Goal: Information Seeking & Learning: Understand process/instructions

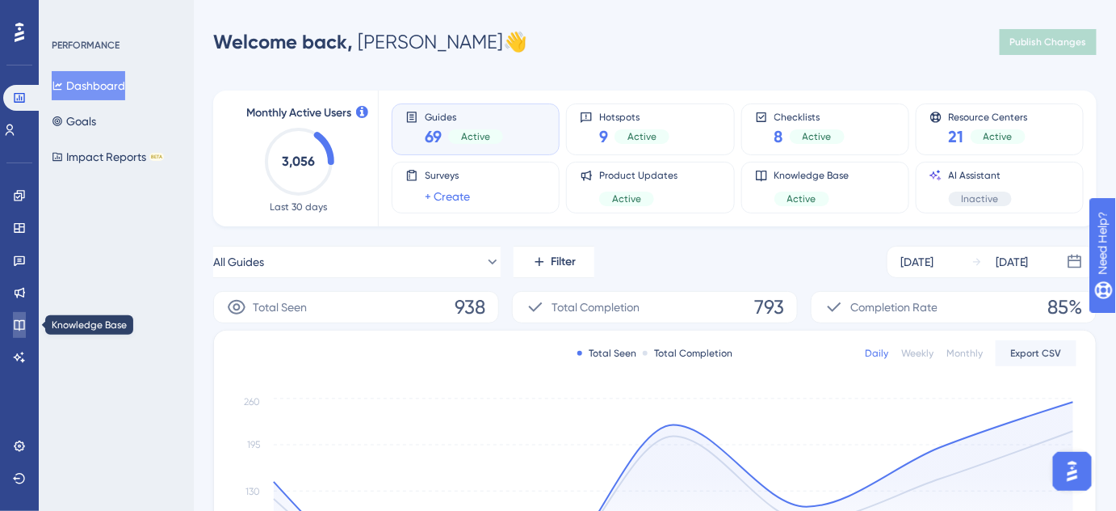
click at [26, 325] on link at bounding box center [19, 325] width 13 height 26
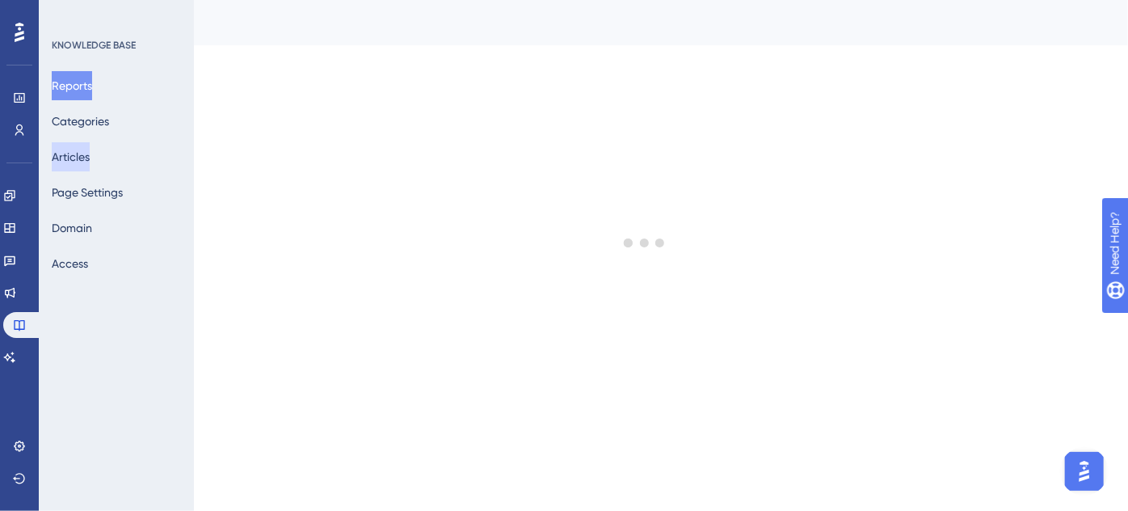
click at [84, 150] on button "Articles" at bounding box center [71, 156] width 38 height 29
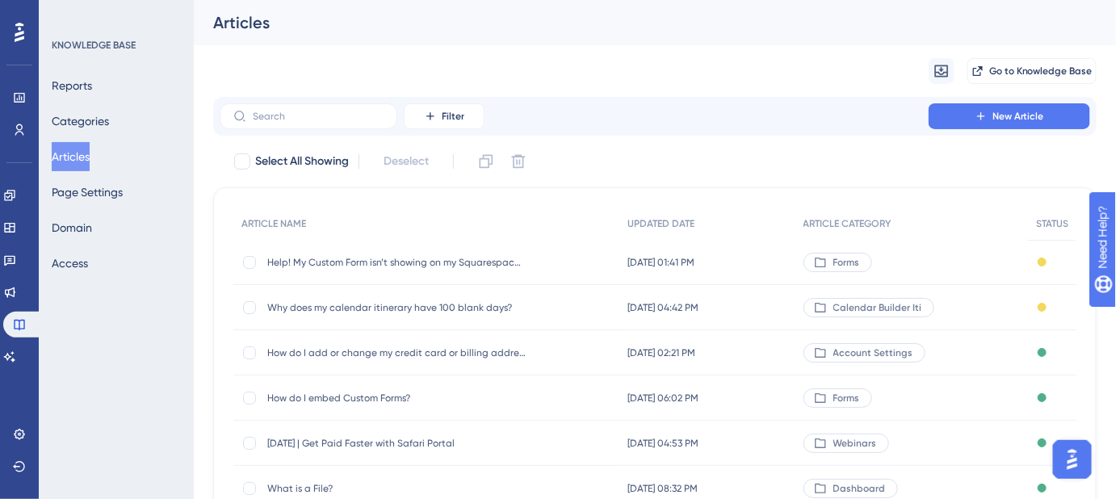
click at [363, 400] on span "How do I embed Custom Forms?" at bounding box center [396, 398] width 258 height 13
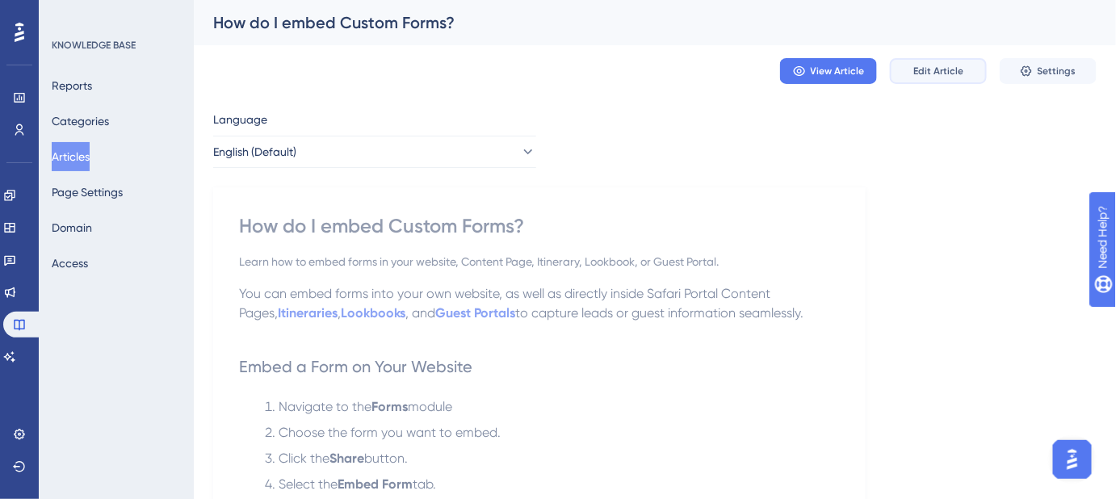
click at [926, 69] on span "Edit Article" at bounding box center [939, 71] width 50 height 13
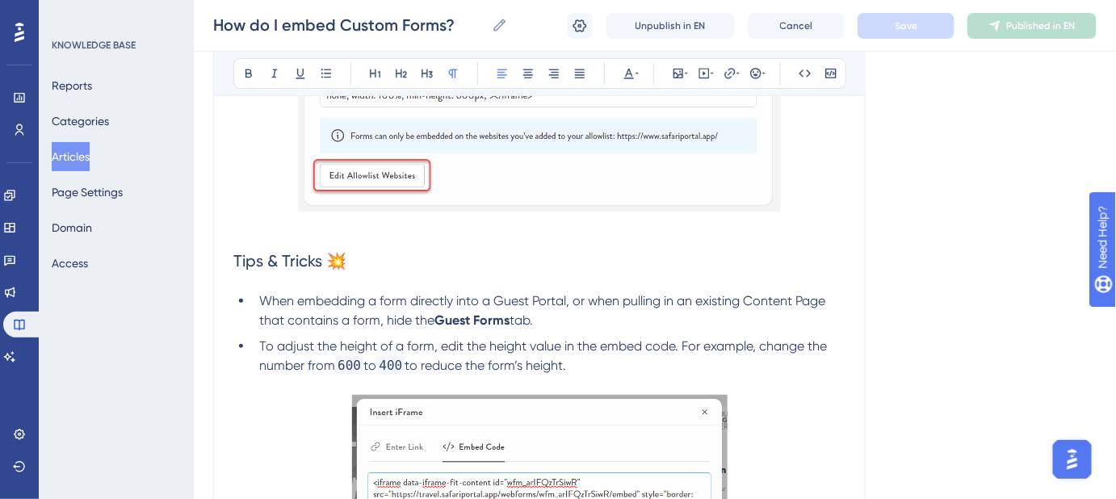
scroll to position [2276, 0]
click at [241, 229] on p at bounding box center [539, 225] width 612 height 19
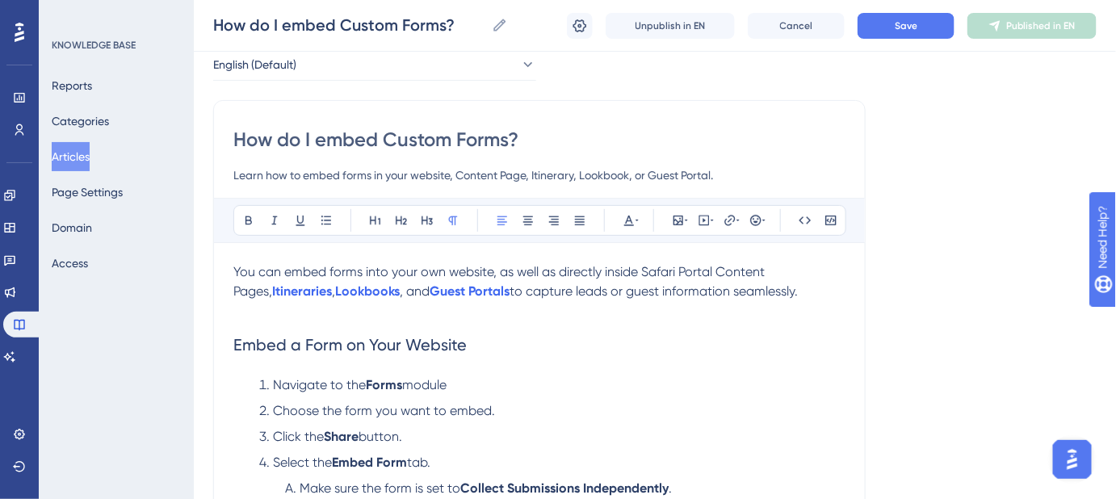
scroll to position [73, 0]
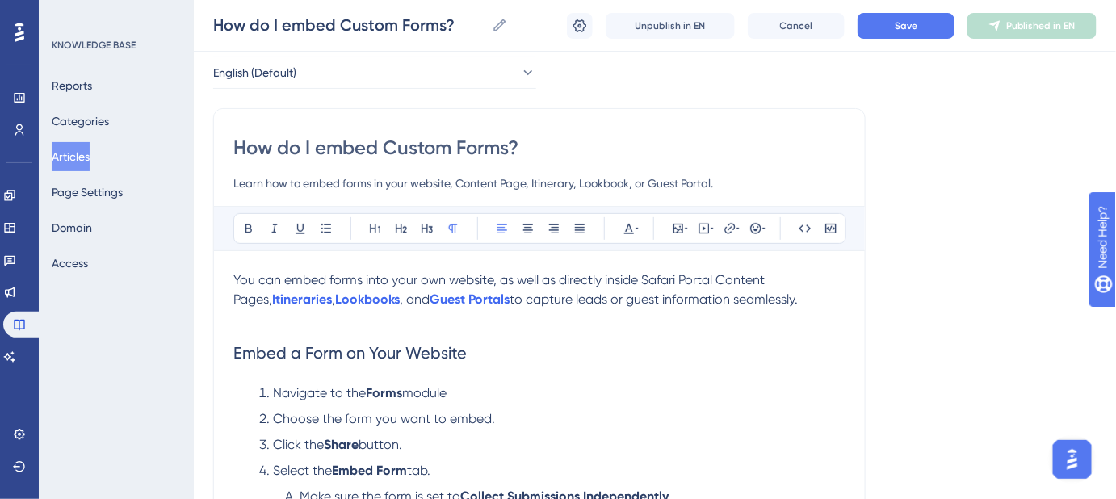
click at [775, 300] on p "You can embed forms into your own website, as well as directly inside Safari Po…" at bounding box center [539, 290] width 612 height 39
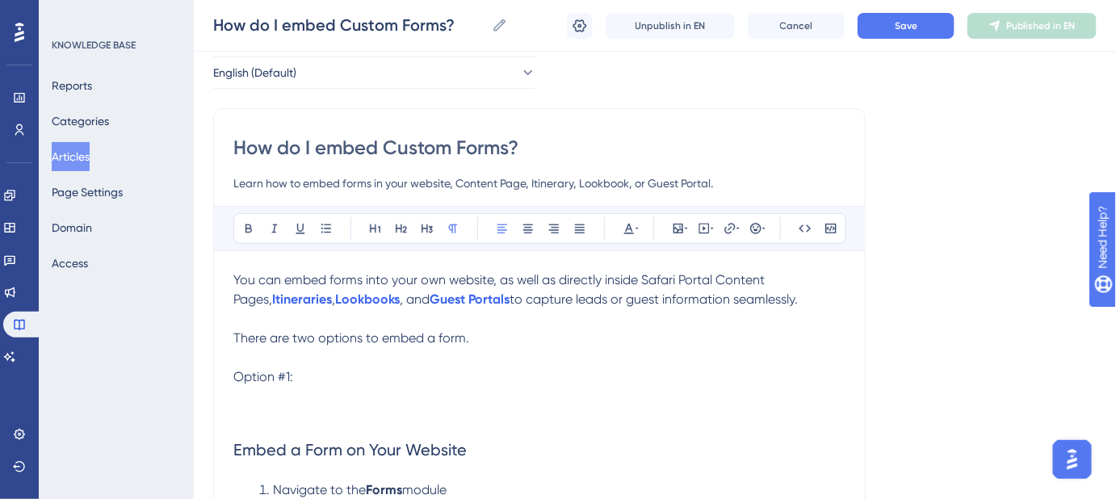
drag, startPoint x: 472, startPoint y: 339, endPoint x: 270, endPoint y: 339, distance: 201.9
click at [270, 339] on p "There are two options to embed a form." at bounding box center [539, 338] width 612 height 19
click at [326, 387] on p at bounding box center [539, 396] width 612 height 19
click at [326, 377] on p "Option #1:" at bounding box center [539, 377] width 612 height 19
click at [519, 376] on p "Option #1: Collect Submissions Independently" at bounding box center [539, 377] width 612 height 19
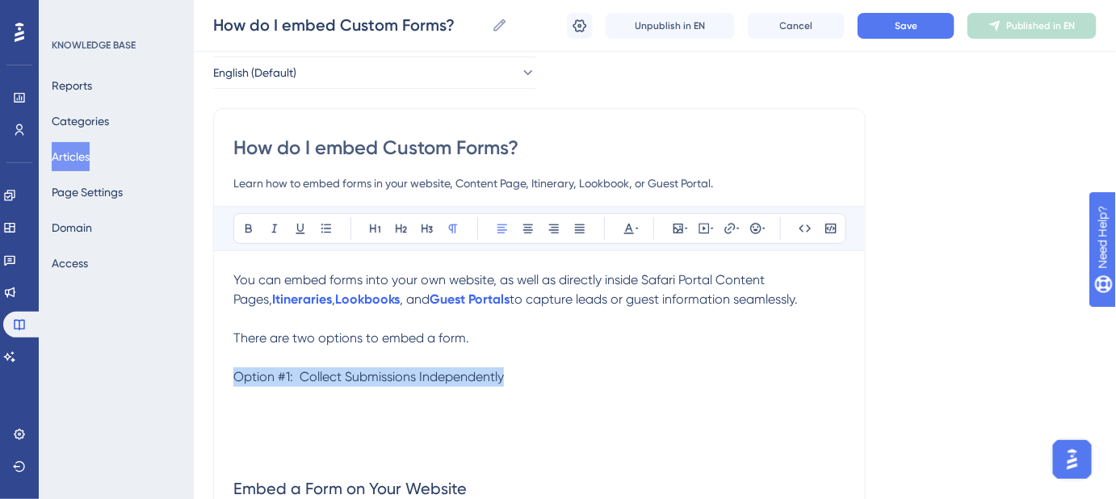
drag, startPoint x: 515, startPoint y: 381, endPoint x: 231, endPoint y: 376, distance: 283.6
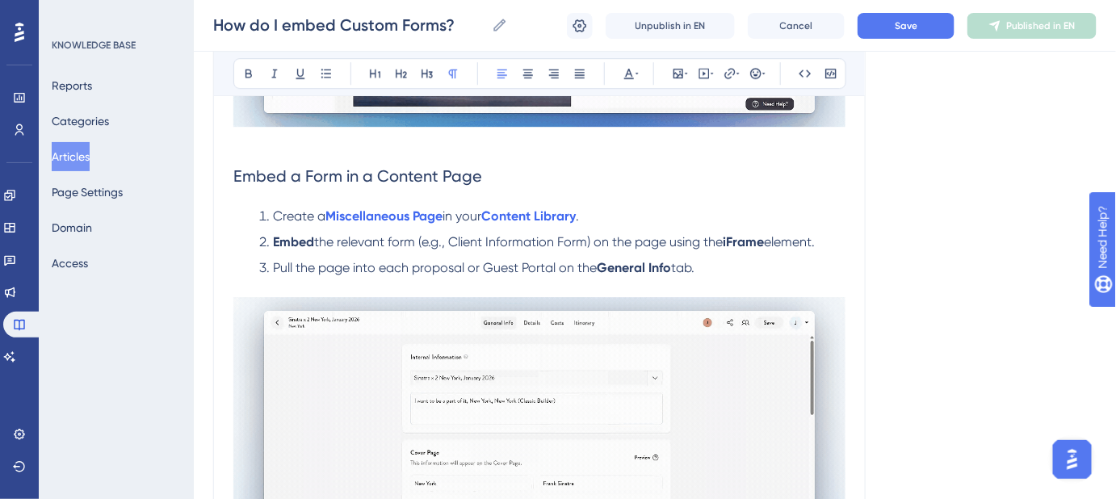
scroll to position [1468, 0]
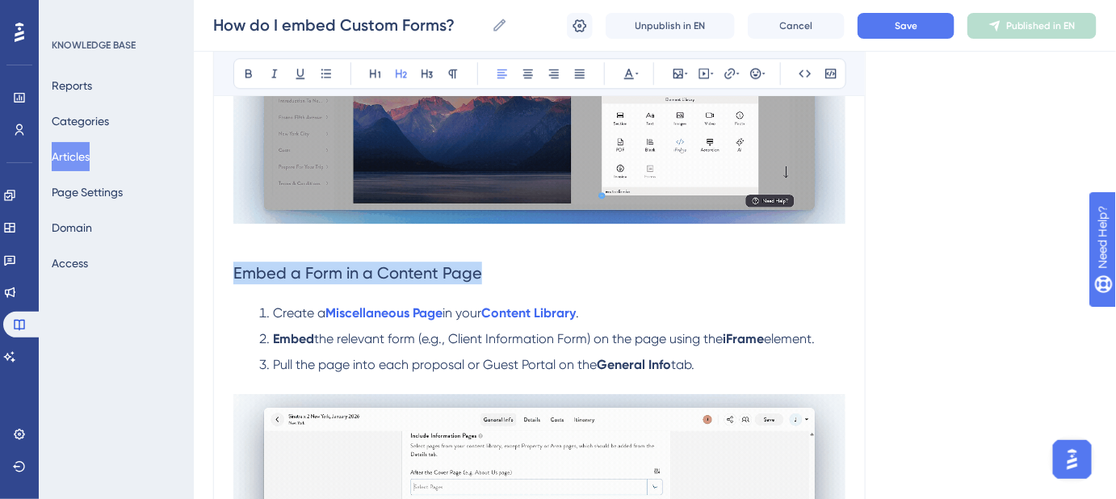
drag, startPoint x: 489, startPoint y: 270, endPoint x: 234, endPoint y: 270, distance: 255.3
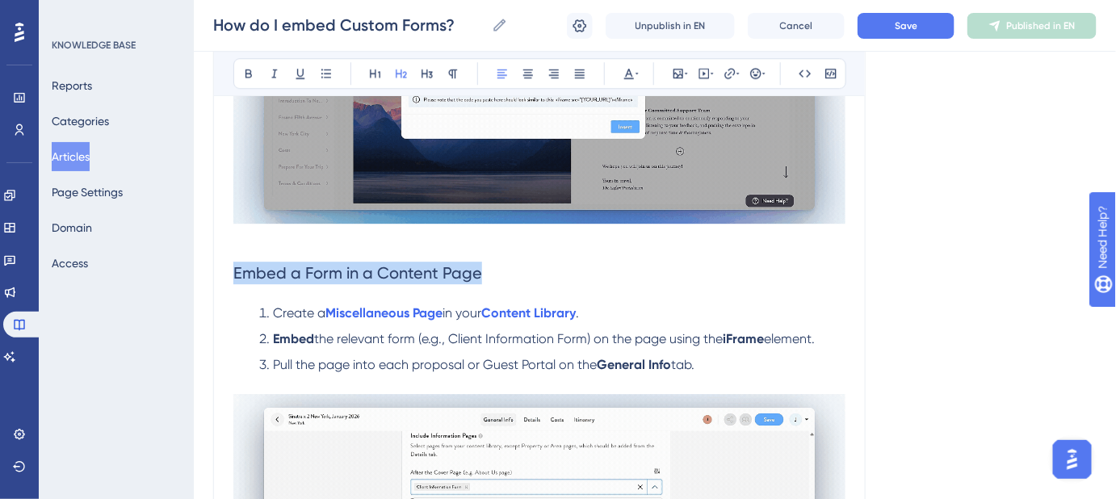
click at [234, 270] on h2 "Embed a Form in a Content Page" at bounding box center [539, 273] width 612 height 48
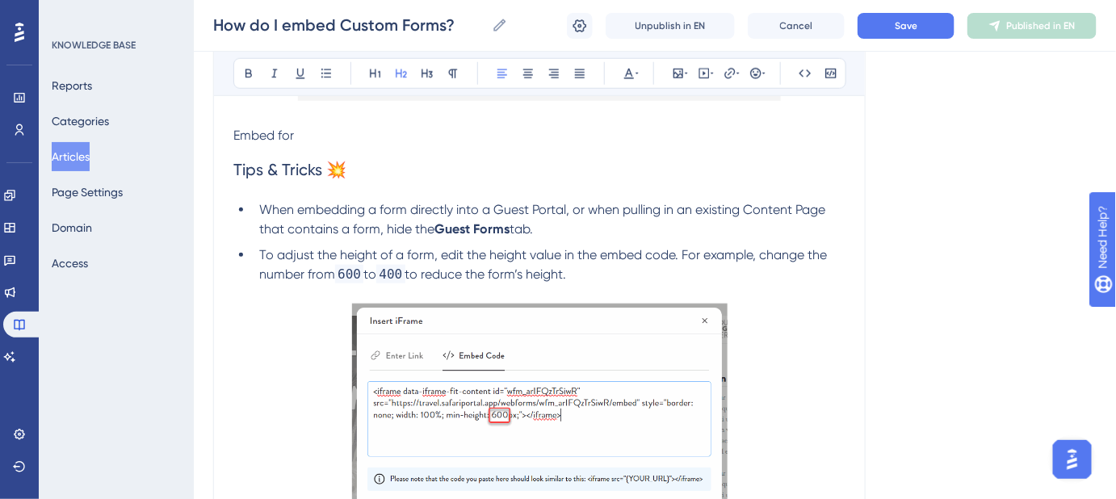
scroll to position [2496, 0]
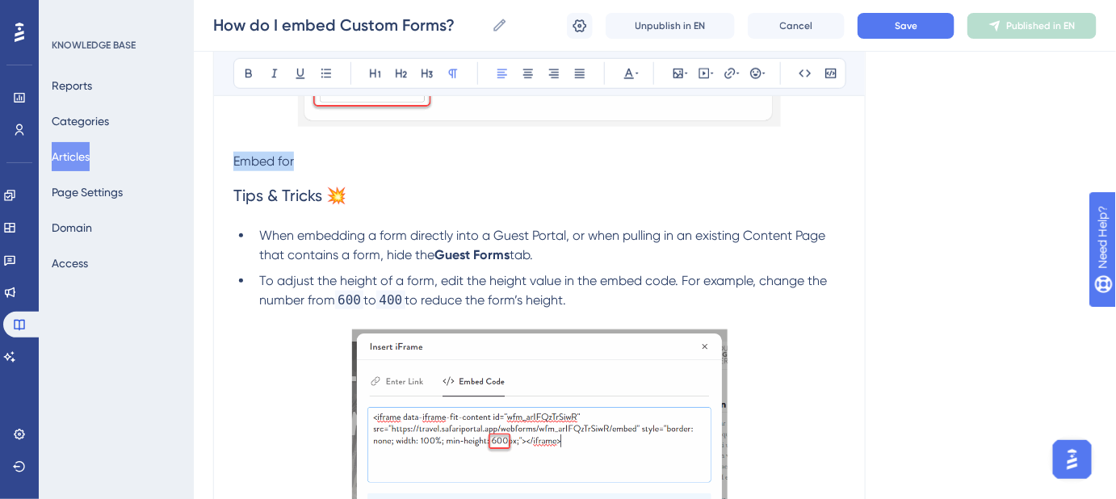
drag, startPoint x: 294, startPoint y: 158, endPoint x: 226, endPoint y: 158, distance: 67.9
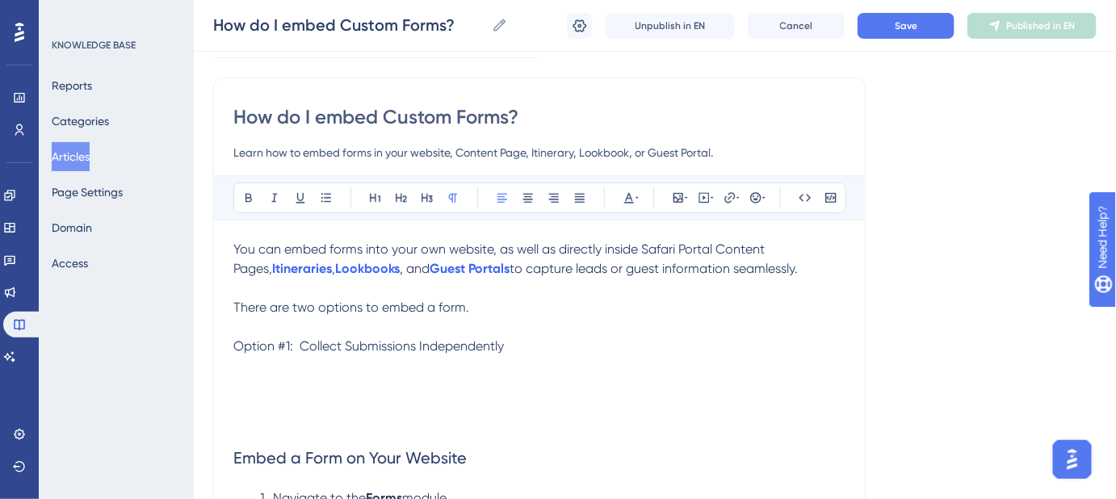
scroll to position [73, 0]
